Goal: Information Seeking & Learning: Learn about a topic

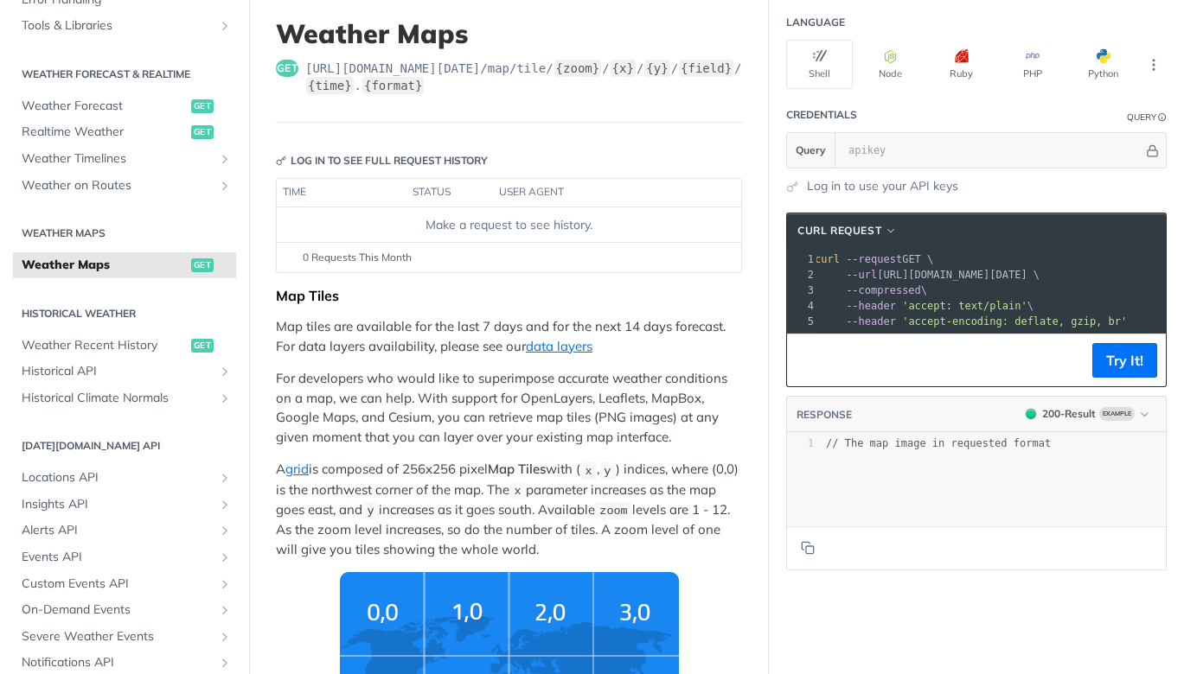
scroll to position [60, 0]
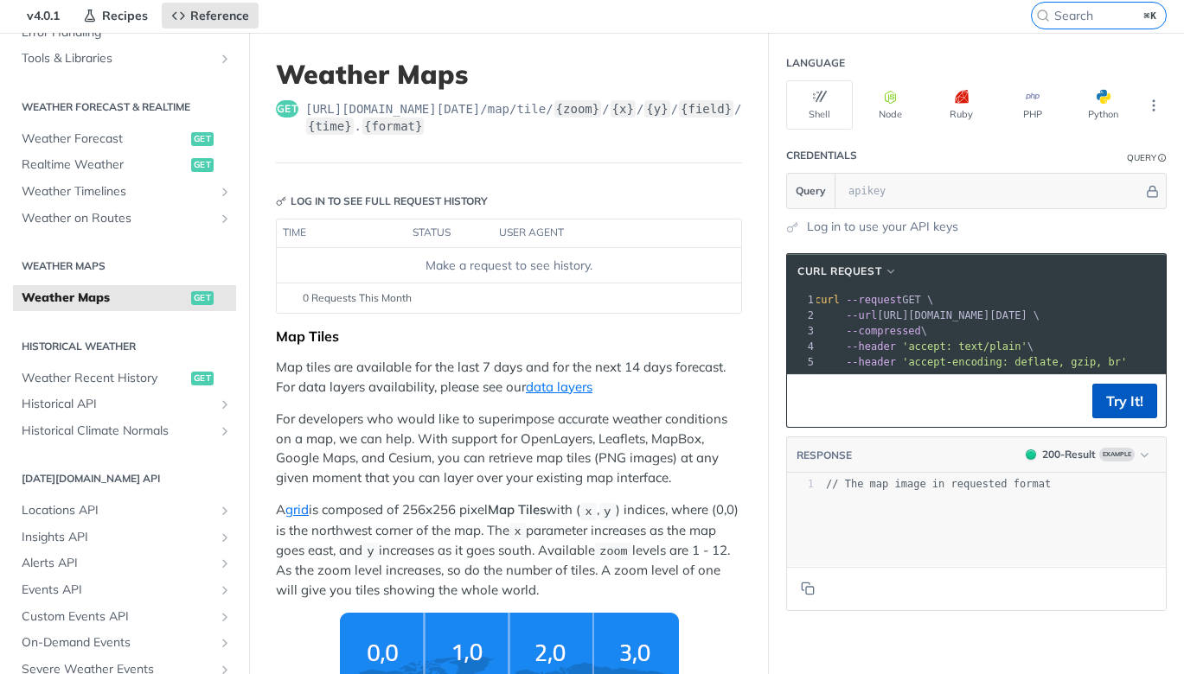
click at [1143, 394] on button "Try It!" at bounding box center [1124, 401] width 65 height 35
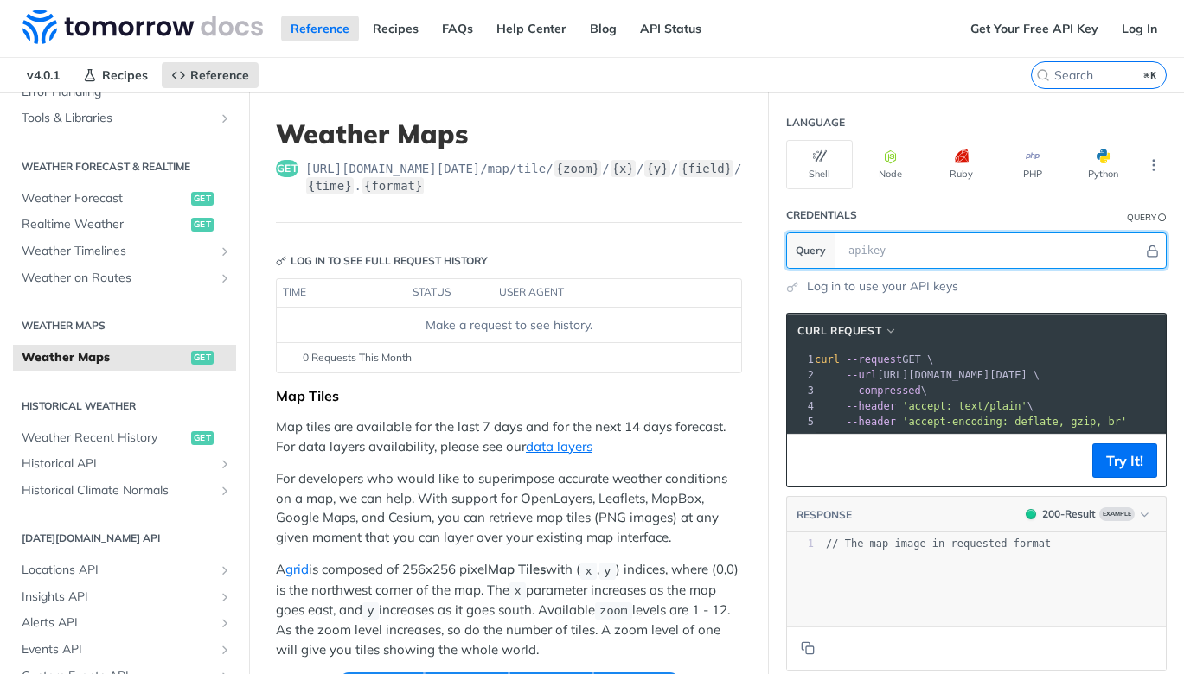
scroll to position [0, 0]
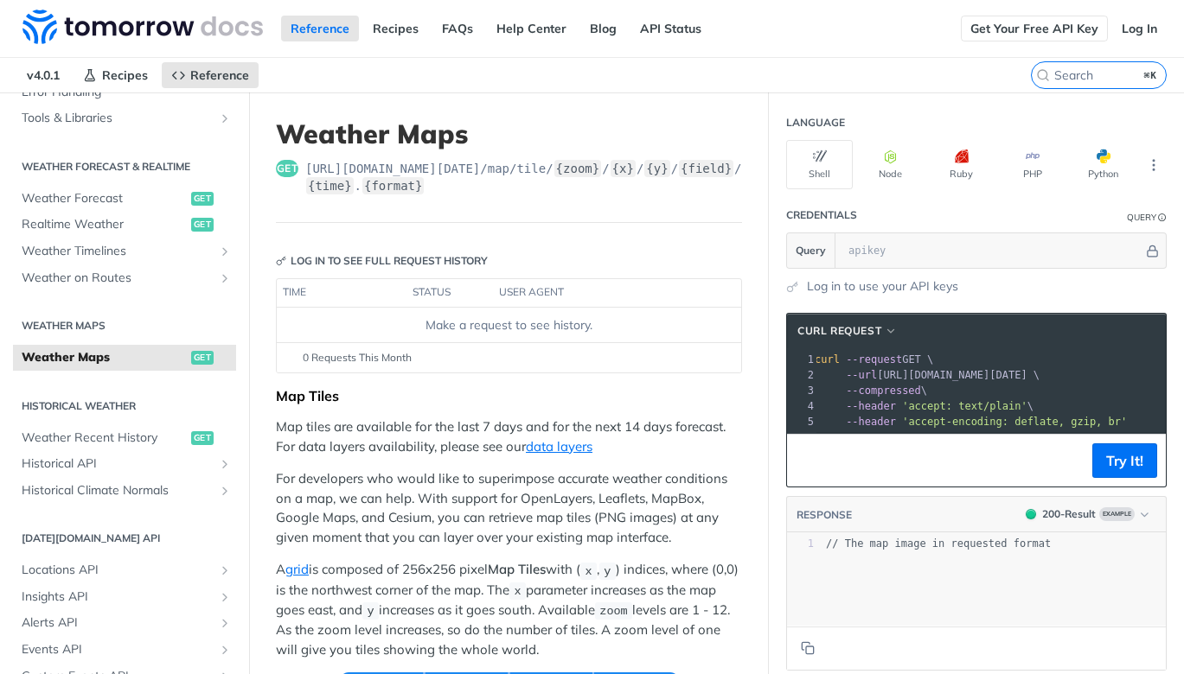
click at [1054, 25] on link "Get Your Free API Key" at bounding box center [1034, 29] width 147 height 26
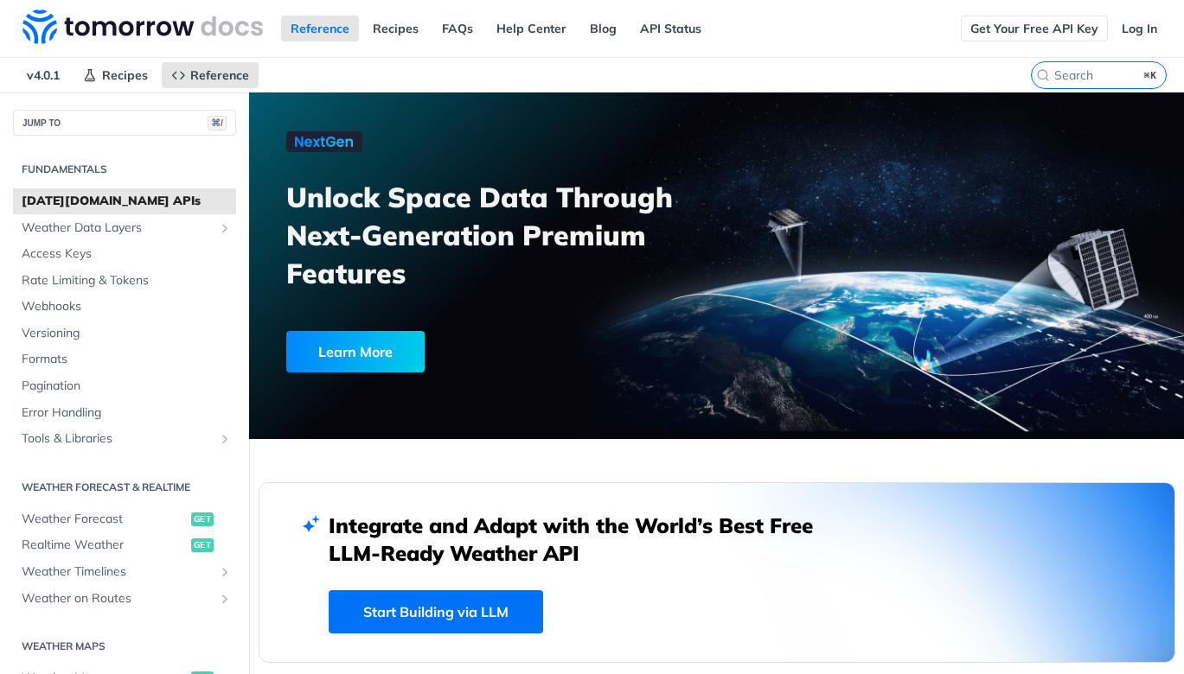
click at [1067, 27] on link "Get Your Free API Key" at bounding box center [1034, 29] width 147 height 26
click at [1133, 29] on link "Log In" at bounding box center [1139, 29] width 54 height 26
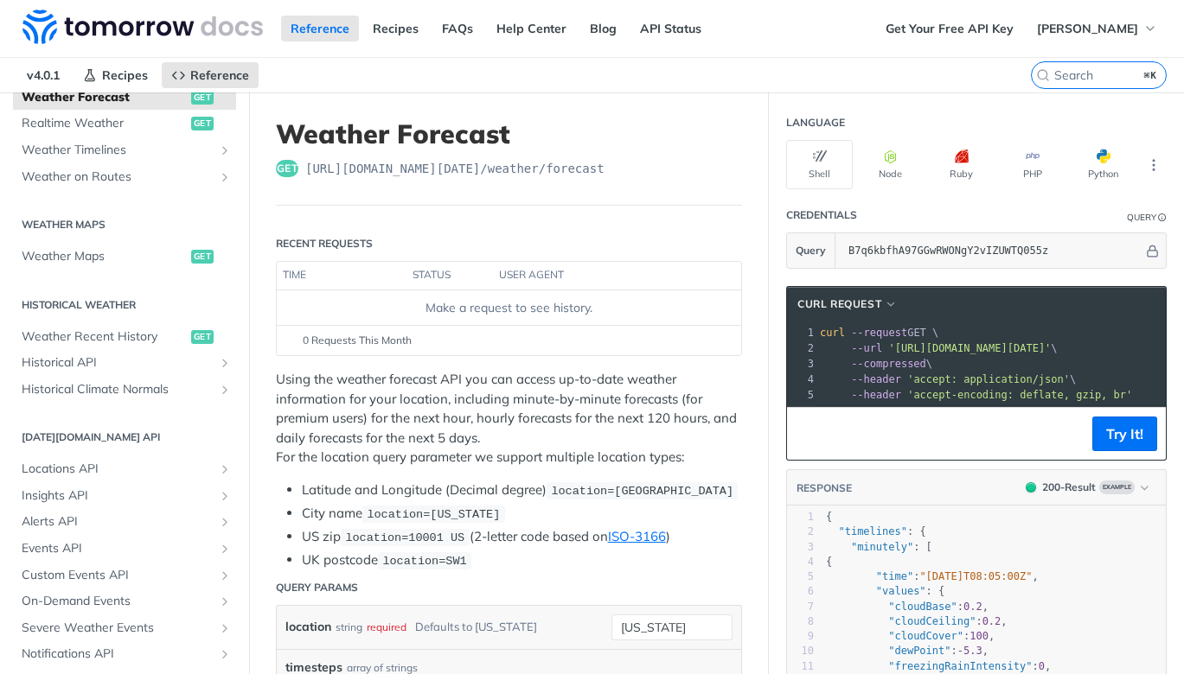
scroll to position [449, 0]
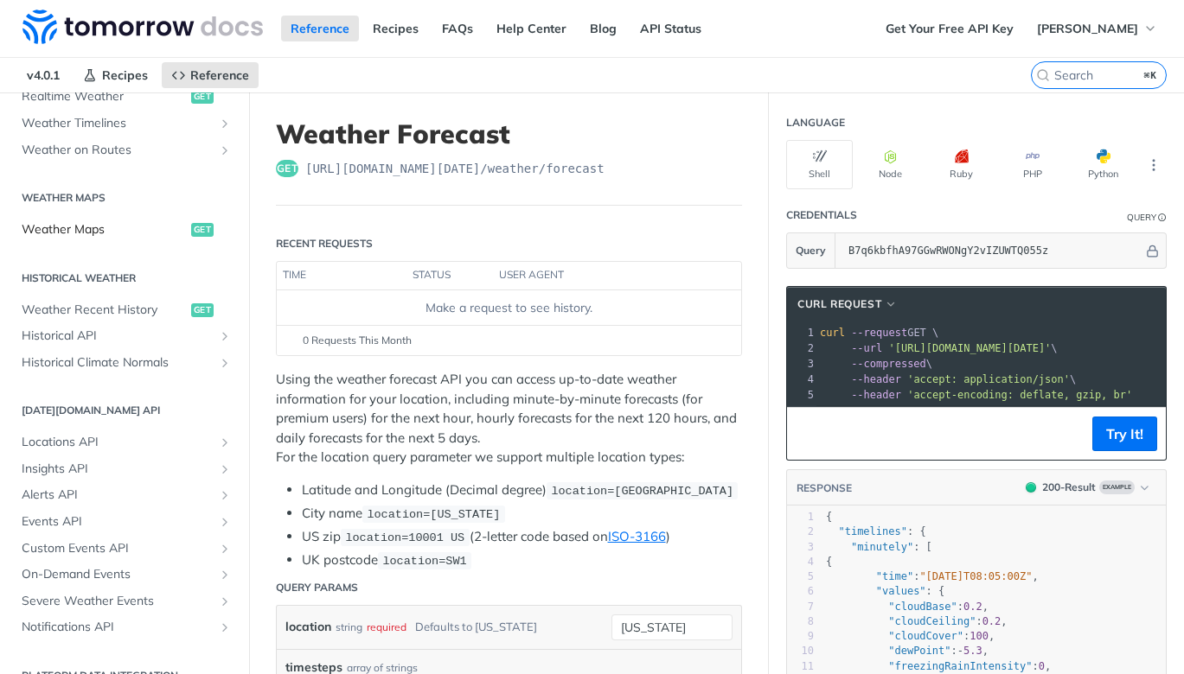
click at [99, 221] on span "Weather Maps" at bounding box center [104, 229] width 165 height 17
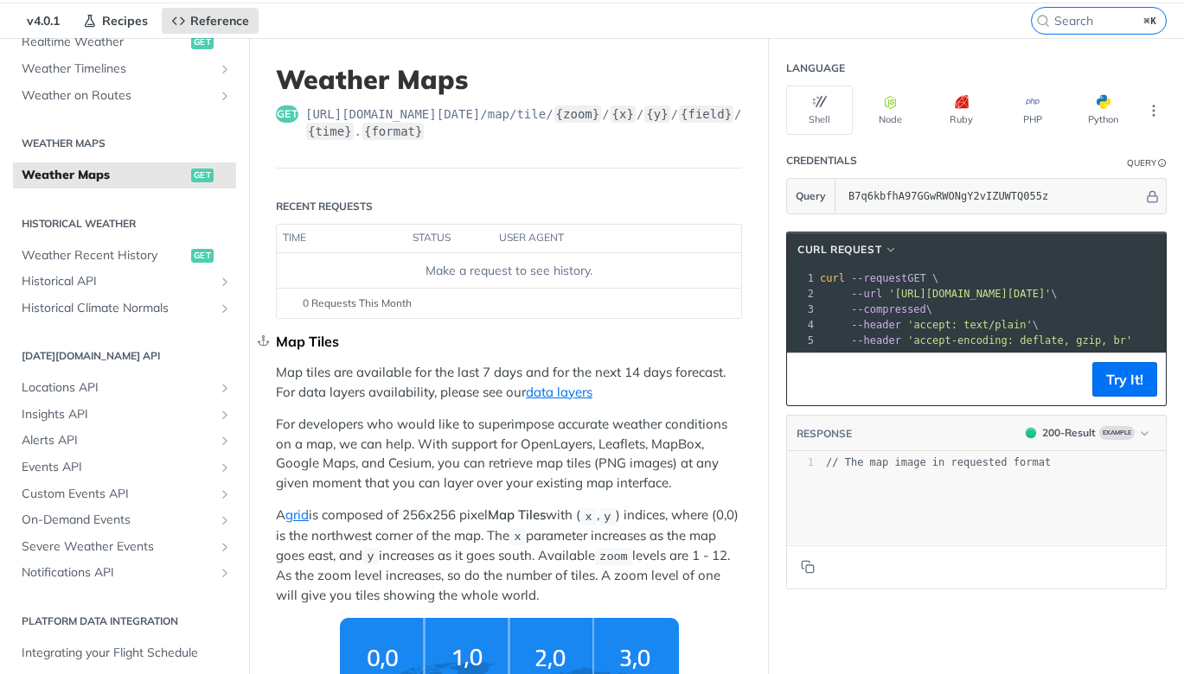
scroll to position [74, 0]
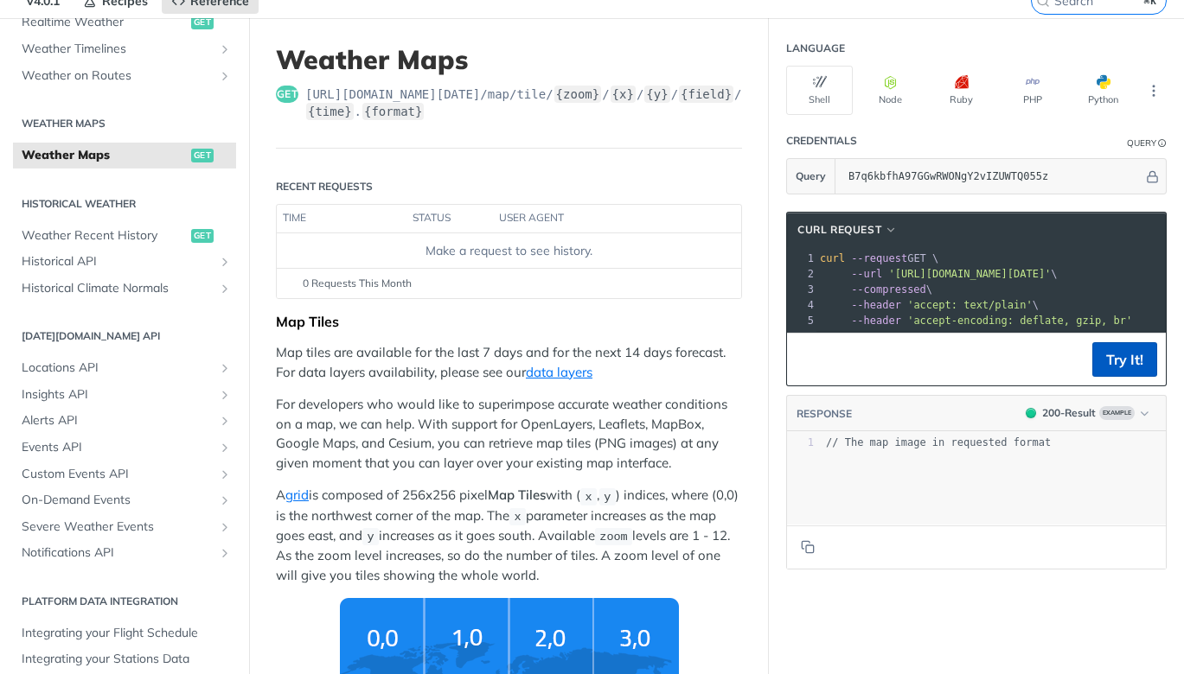
click at [1138, 358] on button "Try It!" at bounding box center [1124, 359] width 65 height 35
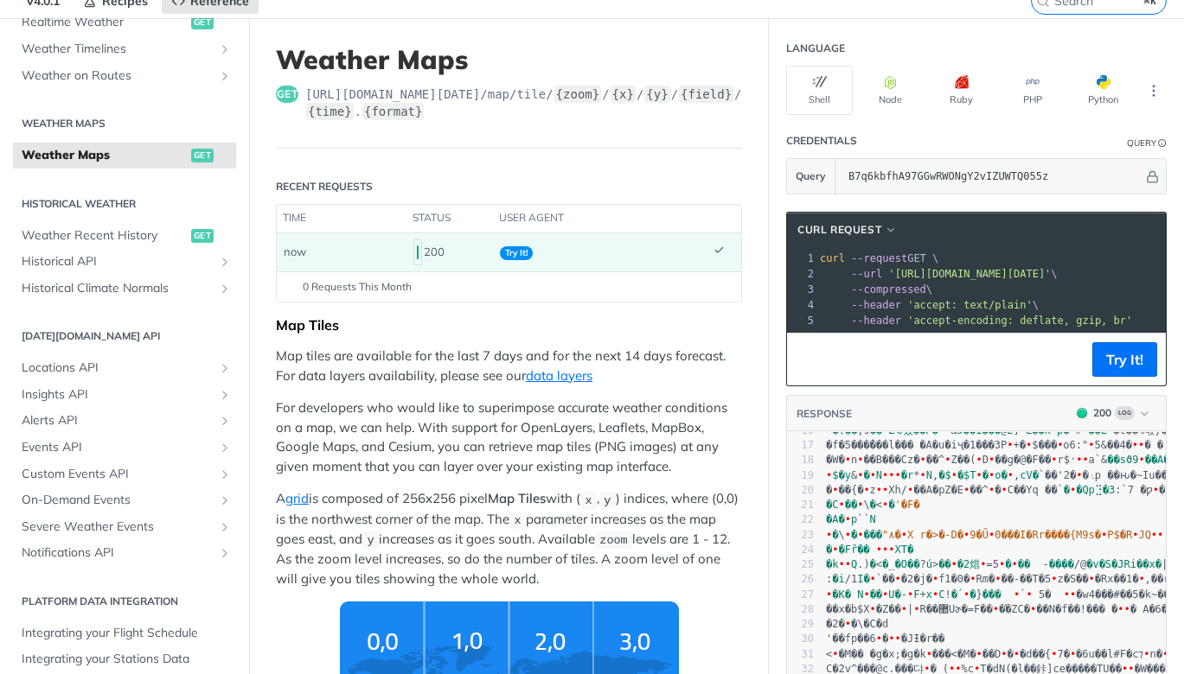
scroll to position [0, 0]
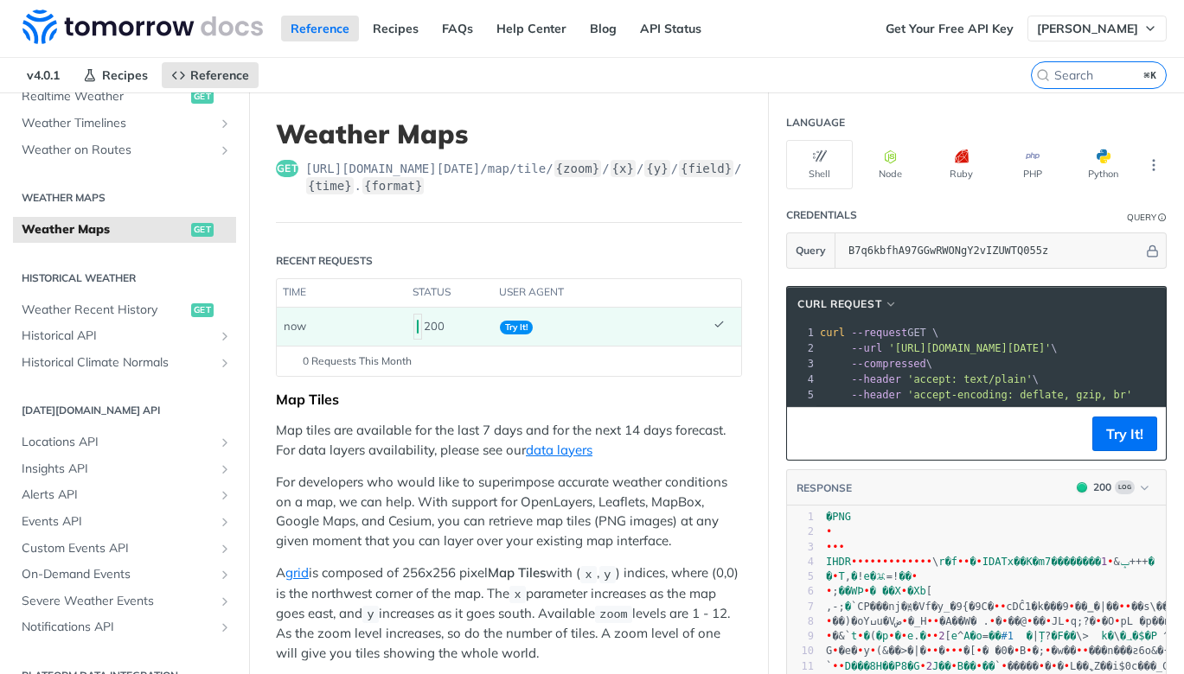
click at [1108, 31] on span "Scott Ziegler" at bounding box center [1087, 29] width 101 height 16
click at [795, 23] on div "Reference Recipes FAQs Help Center Blog API Status" at bounding box center [438, 28] width 876 height 57
click at [1109, 29] on span "Scott Ziegler" at bounding box center [1087, 29] width 101 height 16
click at [1101, 28] on span "Scott Ziegler" at bounding box center [1087, 29] width 101 height 16
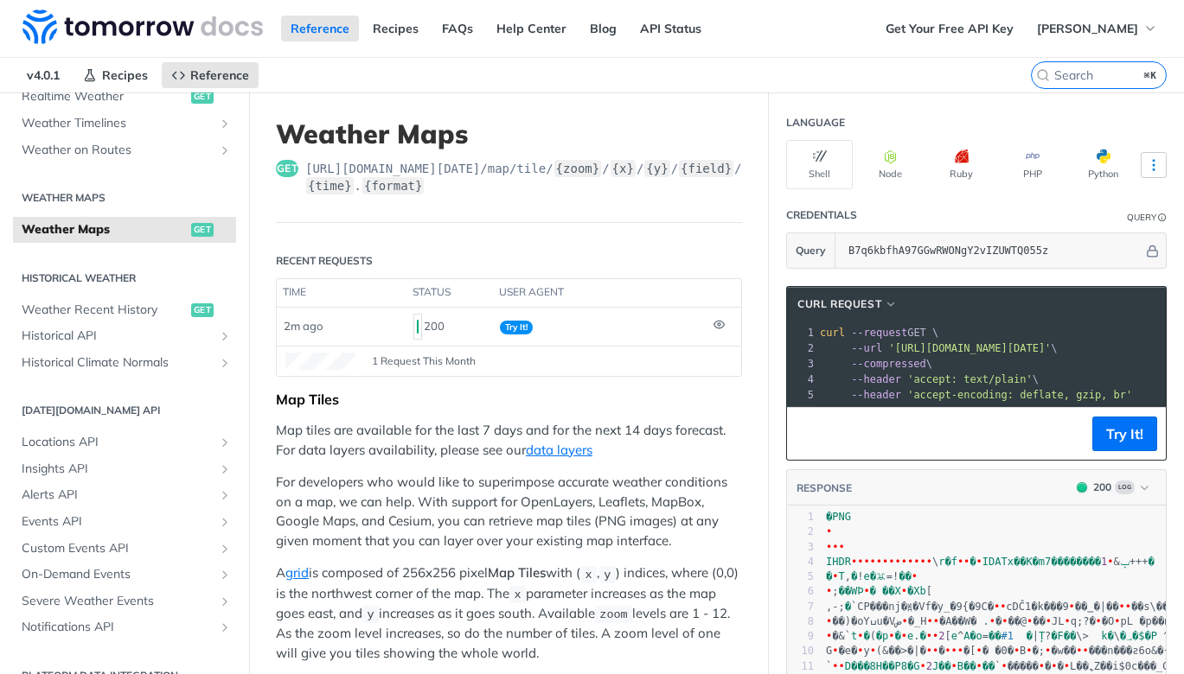
click at [1152, 164] on icon "More ellipsis" at bounding box center [1153, 165] width 2 height 10
click at [1152, 163] on icon "More ellipsis" at bounding box center [1154, 165] width 16 height 16
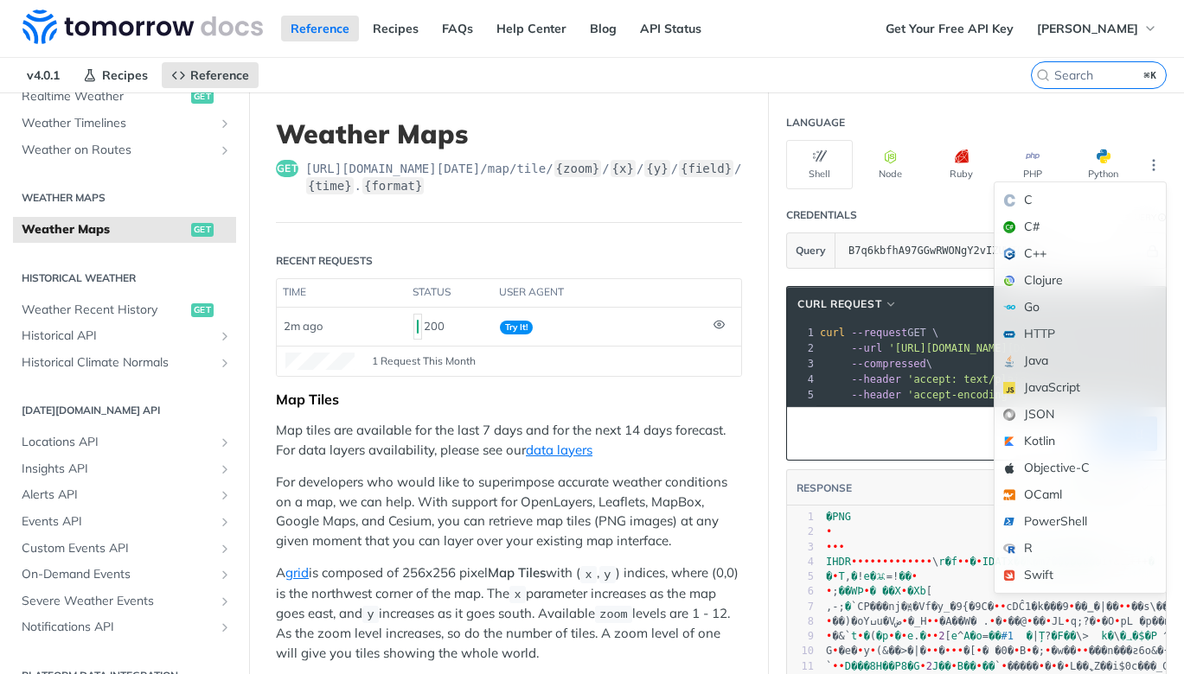
click at [712, 129] on h1 "Weather Maps" at bounding box center [509, 133] width 466 height 31
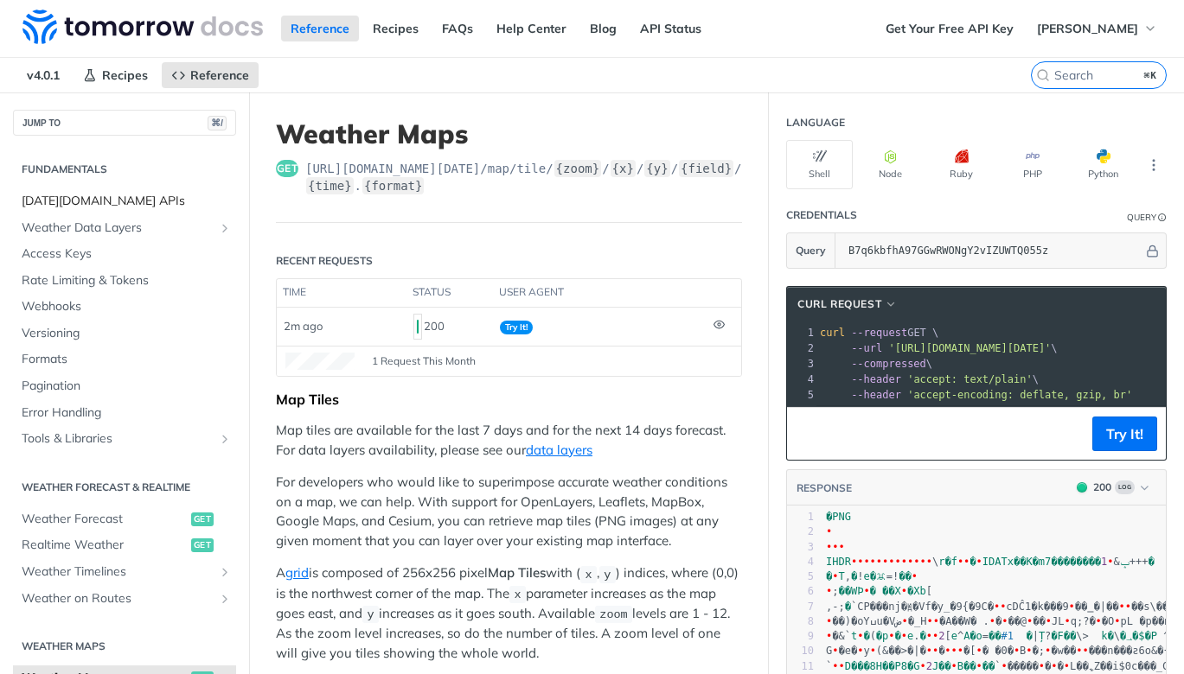
click at [86, 200] on span "[DATE][DOMAIN_NAME] APIs" at bounding box center [127, 201] width 210 height 17
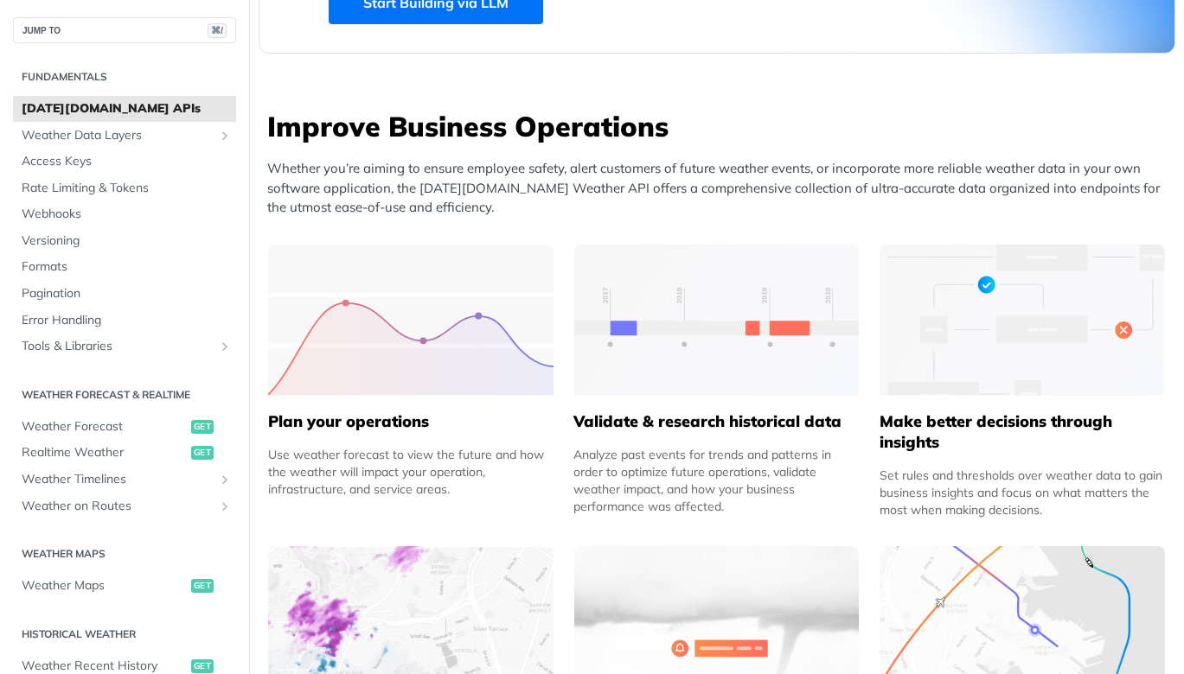
scroll to position [647, 0]
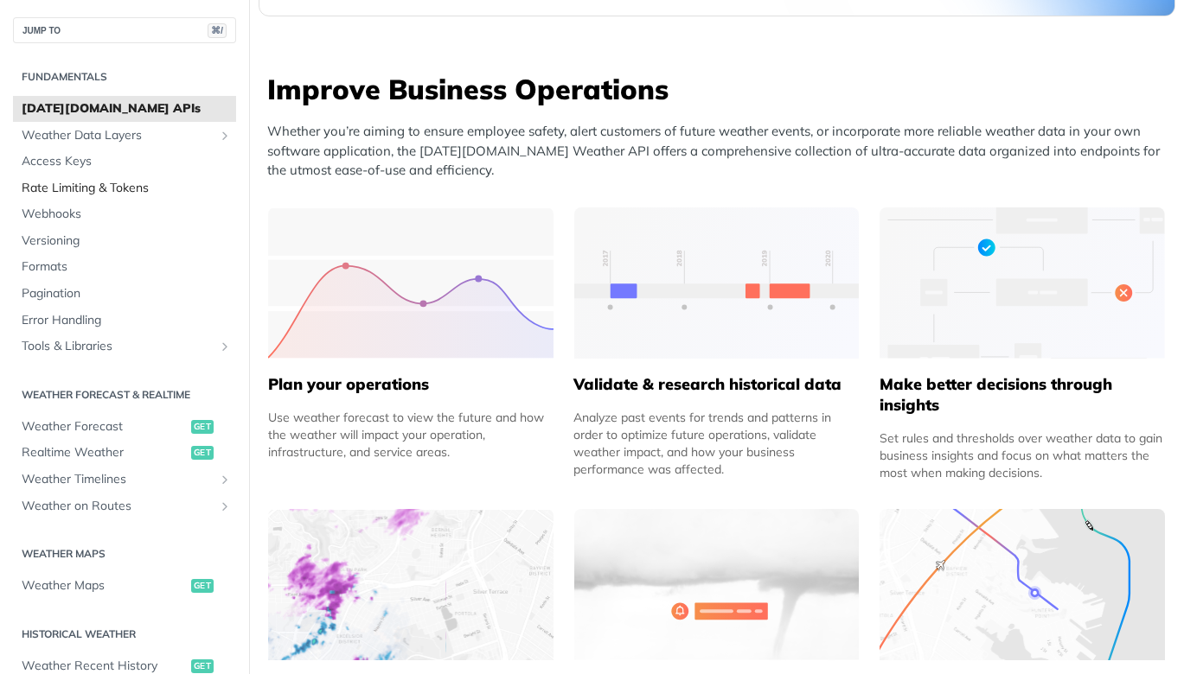
click at [100, 191] on span "Rate Limiting & Tokens" at bounding box center [127, 188] width 210 height 17
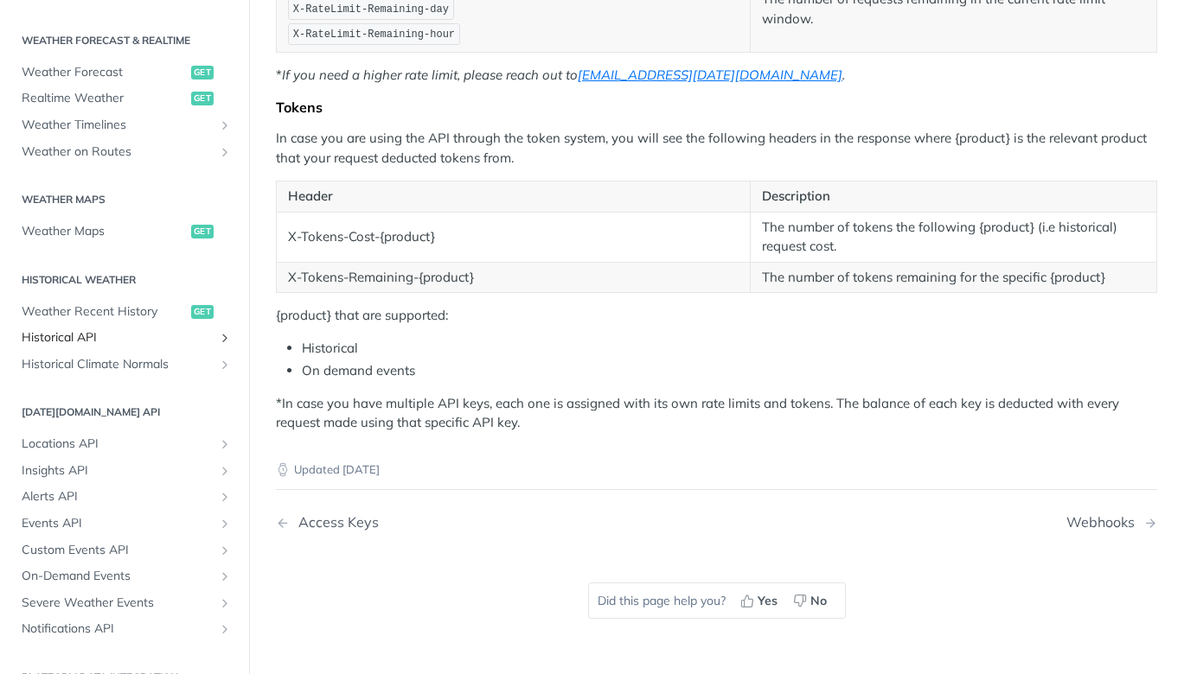
scroll to position [348, 0]
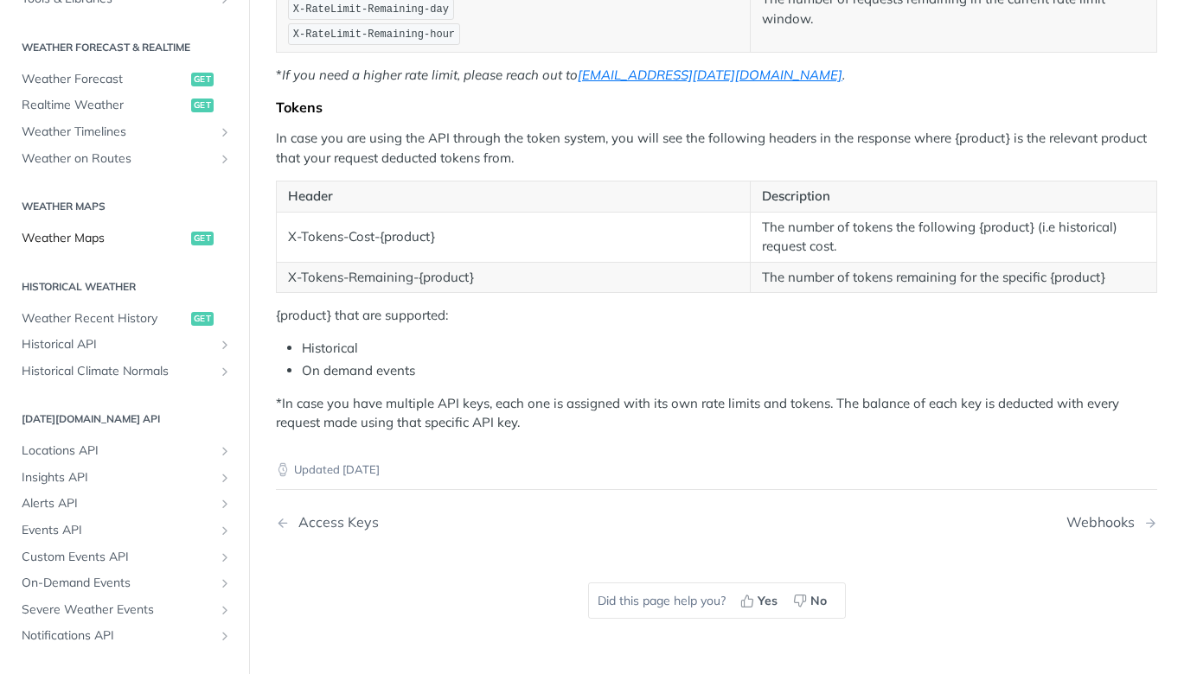
click at [110, 231] on span "Weather Maps" at bounding box center [104, 238] width 165 height 17
